Goal: Find specific page/section: Find specific page/section

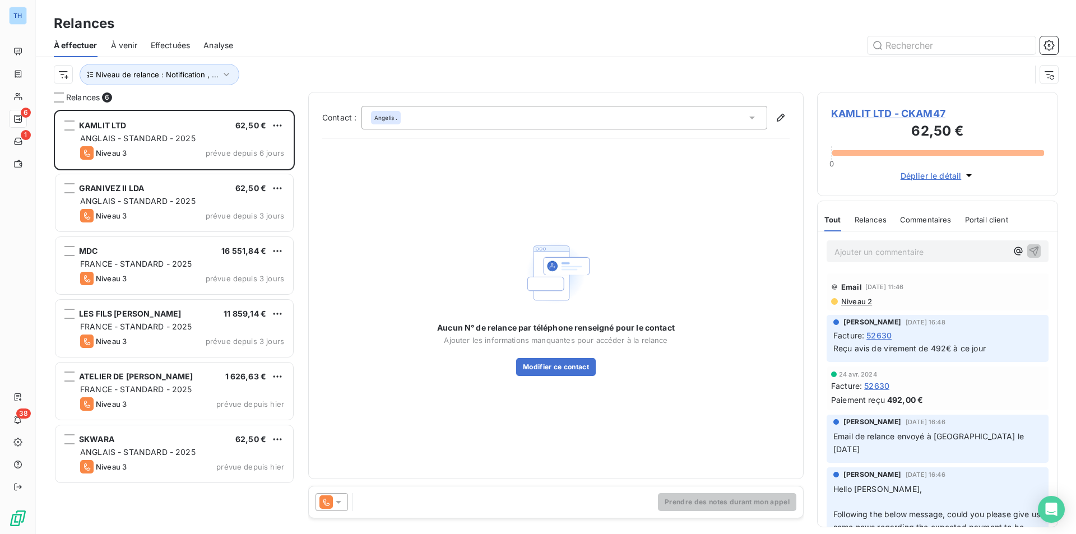
scroll to position [416, 233]
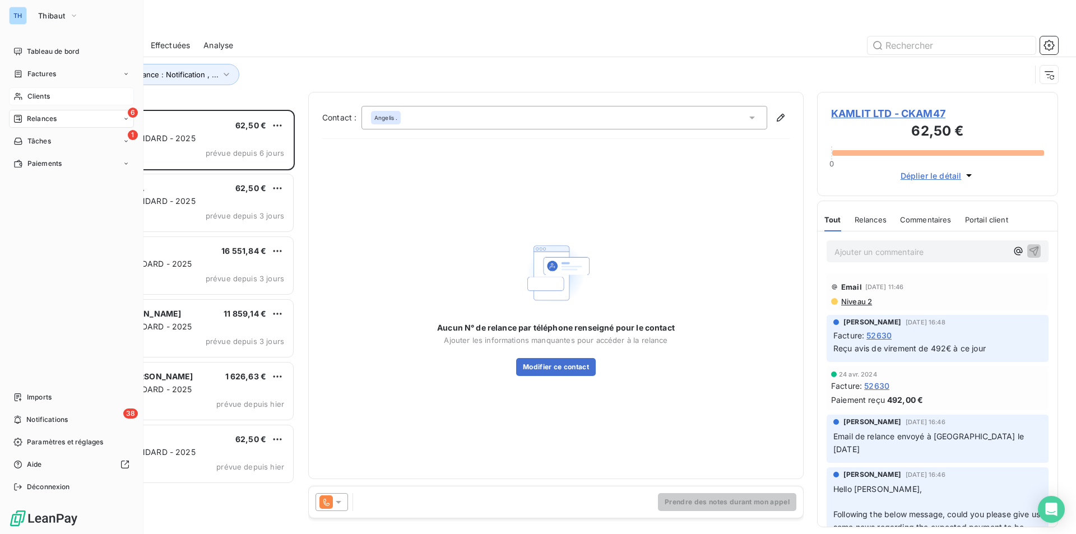
click at [33, 96] on span "Clients" at bounding box center [38, 96] width 22 height 10
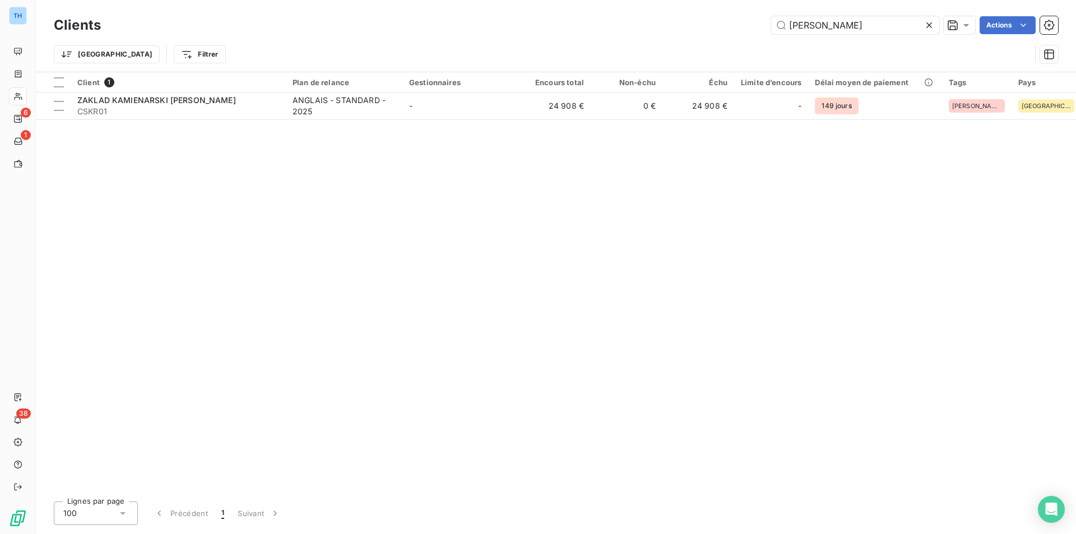
drag, startPoint x: 834, startPoint y: 29, endPoint x: 742, endPoint y: 12, distance: 93.4
click at [744, 15] on div "Clients [PERSON_NAME] Actions" at bounding box center [556, 25] width 1004 height 24
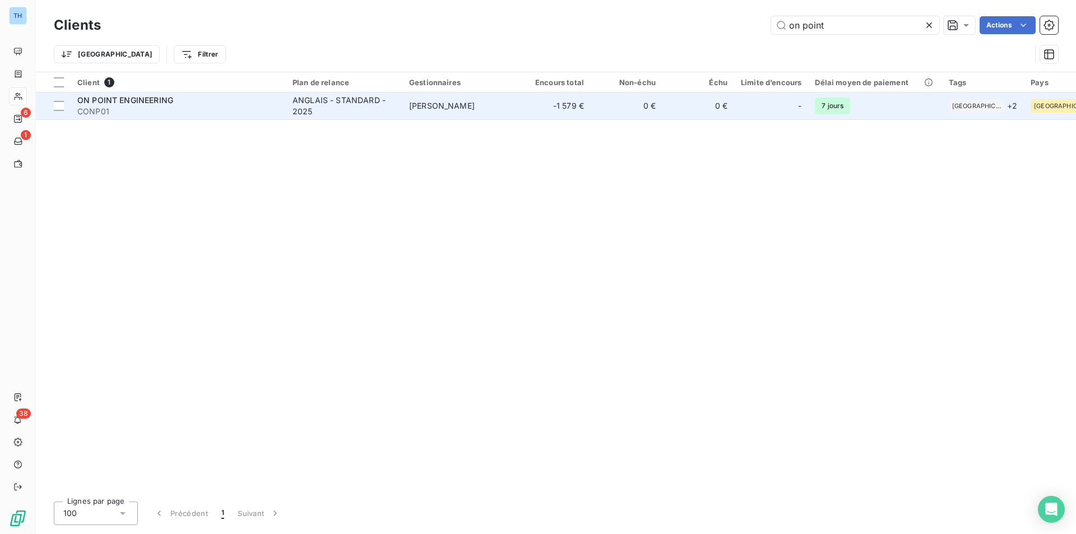
type input "on point"
click at [482, 113] on td "[PERSON_NAME]" at bounding box center [460, 105] width 117 height 27
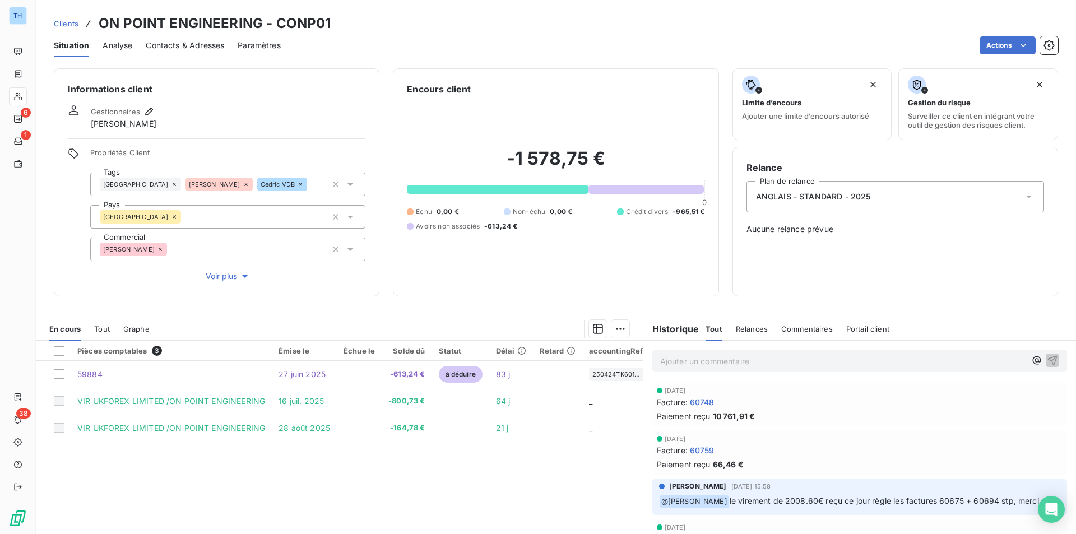
click at [104, 326] on span "Tout" at bounding box center [102, 329] width 16 height 9
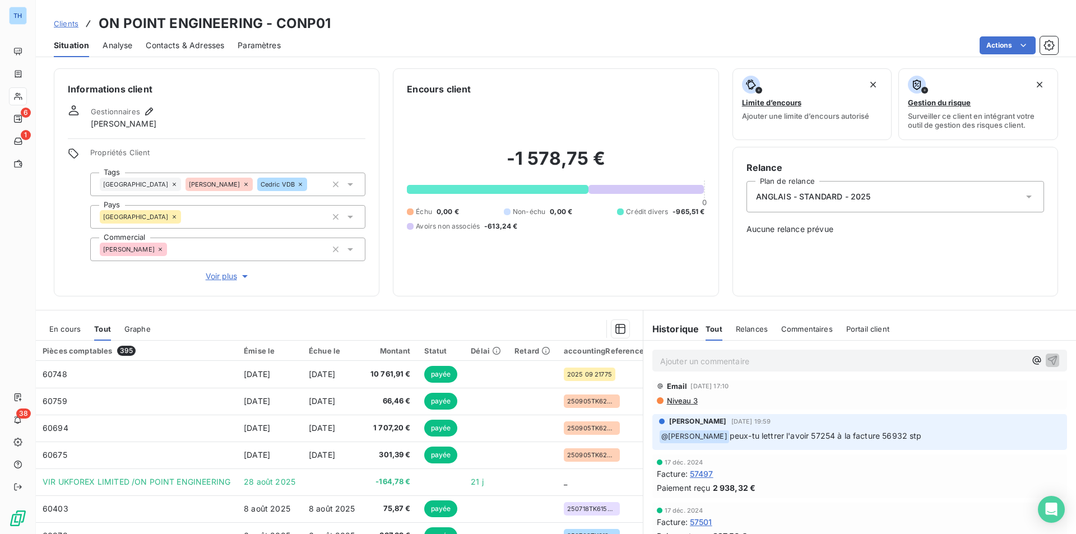
scroll to position [8441, 0]
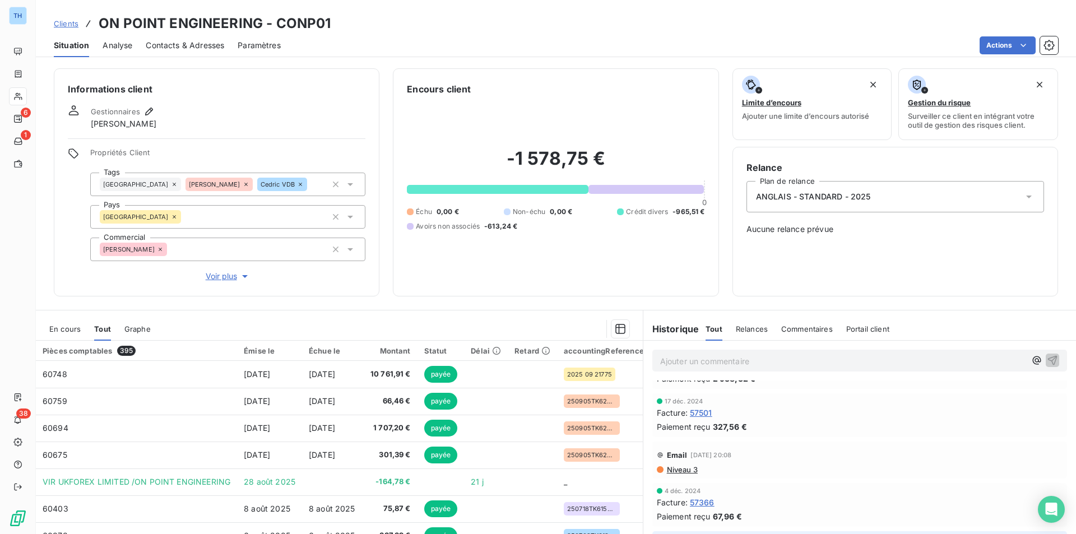
click at [797, 325] on span "Commentaires" at bounding box center [807, 329] width 52 height 9
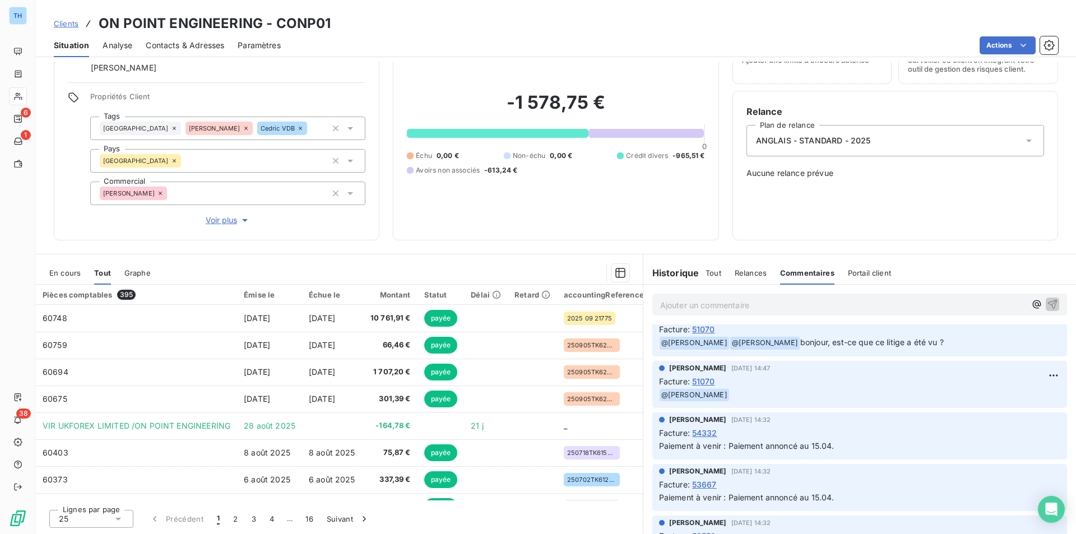
scroll to position [6334, 0]
